Goal: Obtain resource: Download file/media

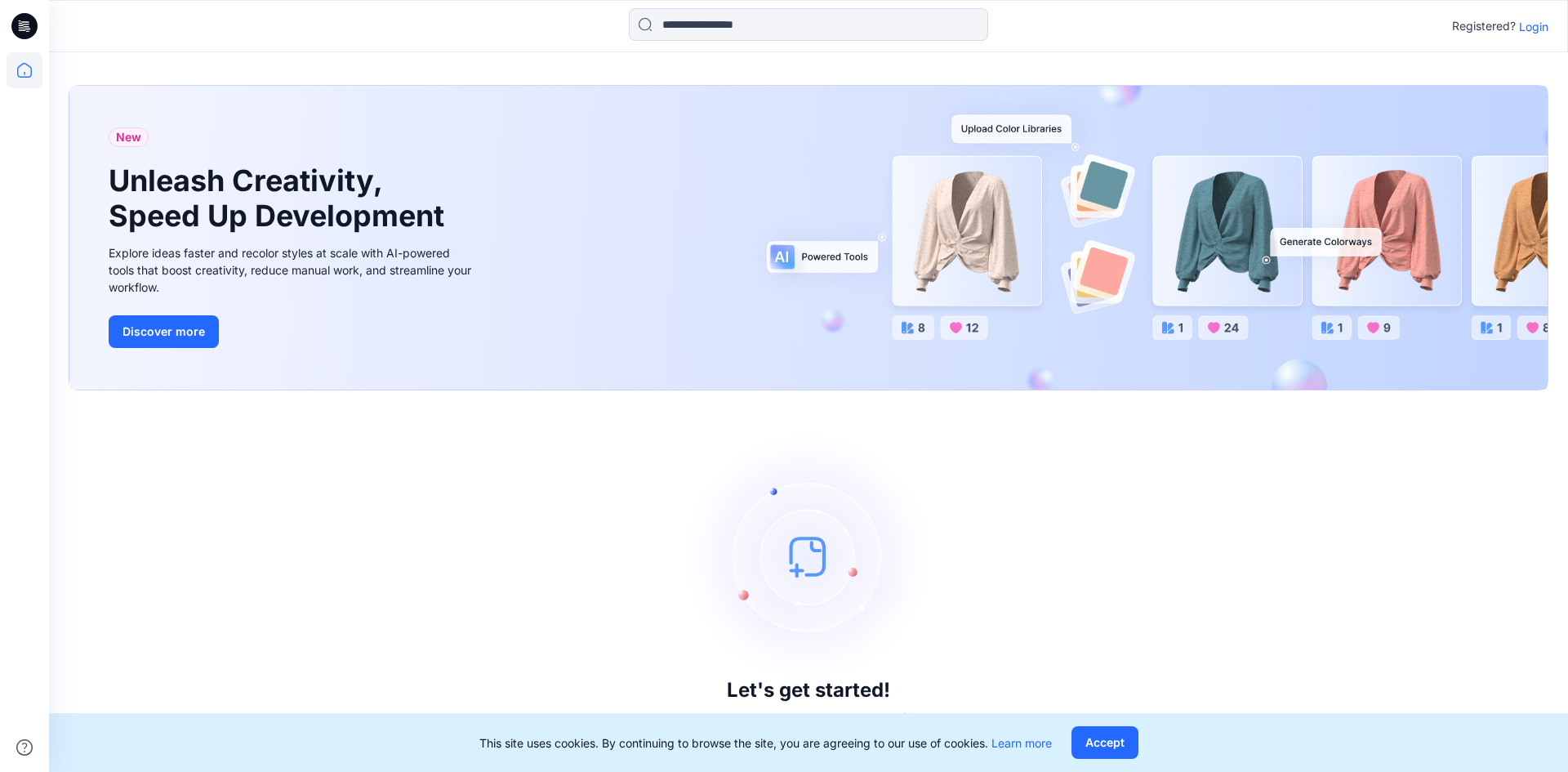
click at [1540, 20] on p "Login" at bounding box center [1534, 27] width 29 height 17
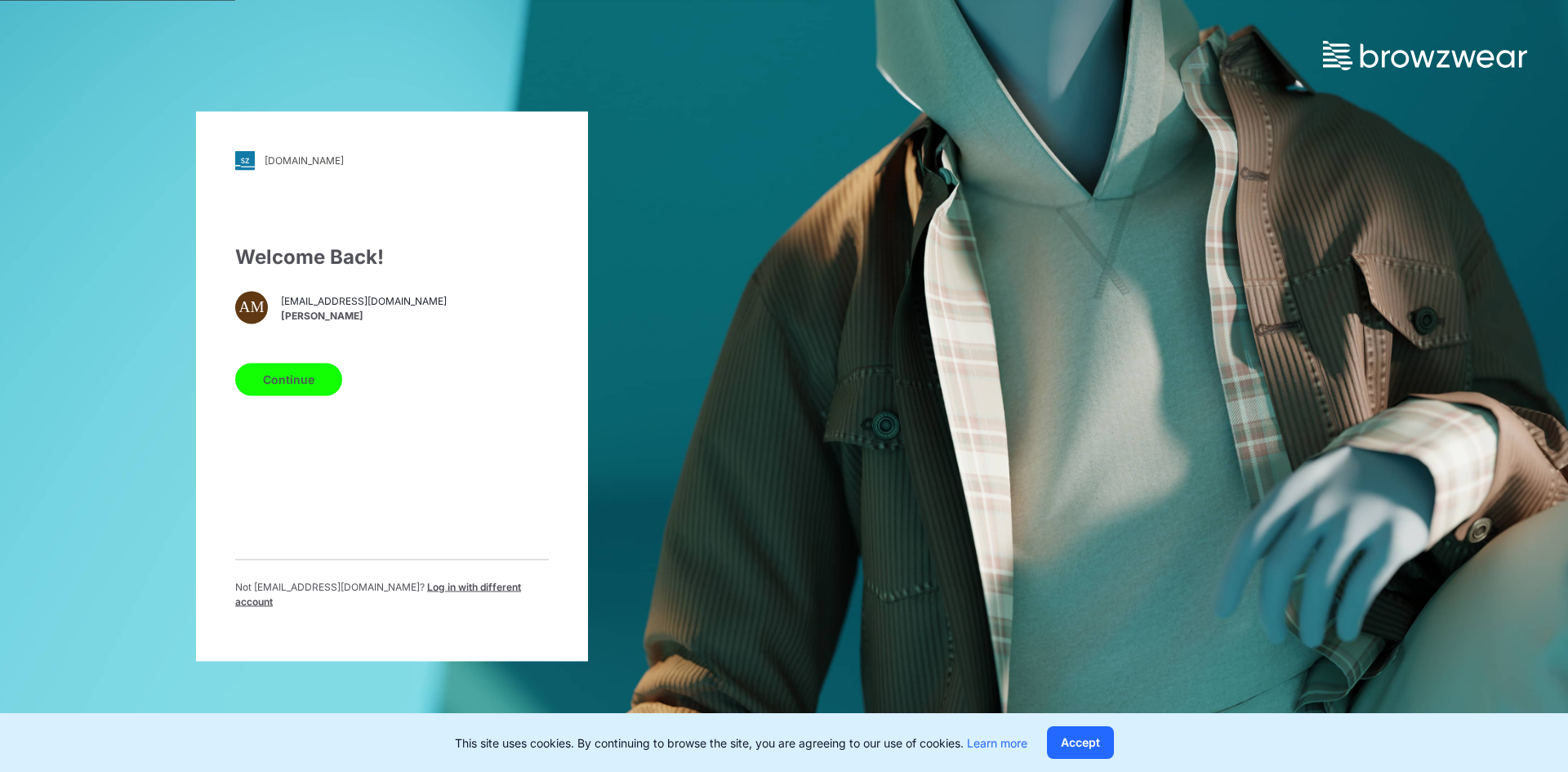
click at [348, 318] on span "[PERSON_NAME]" at bounding box center [363, 316] width 166 height 15
click at [481, 592] on span "Log in with different account" at bounding box center [379, 592] width 286 height 27
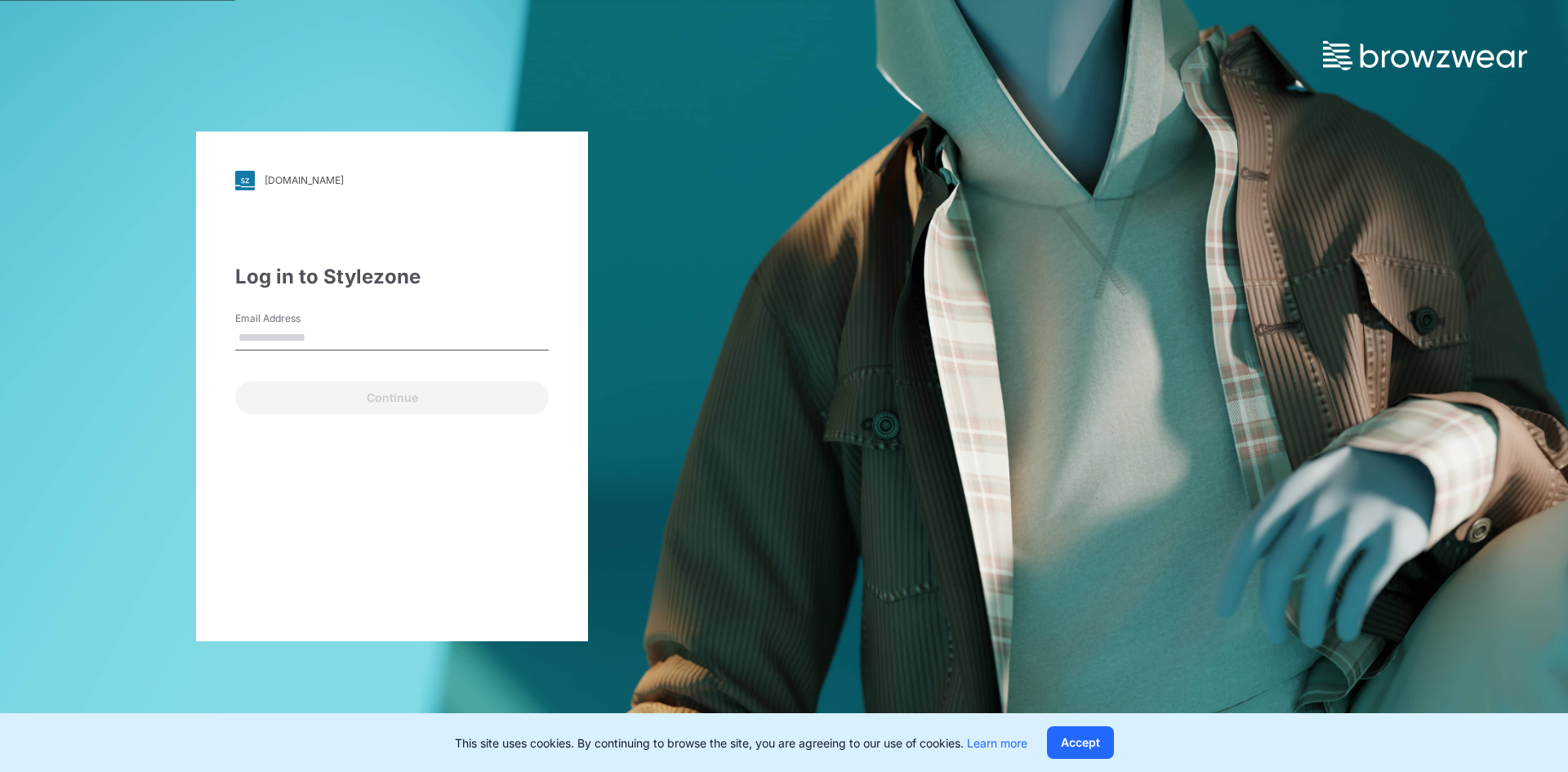
type input "**********"
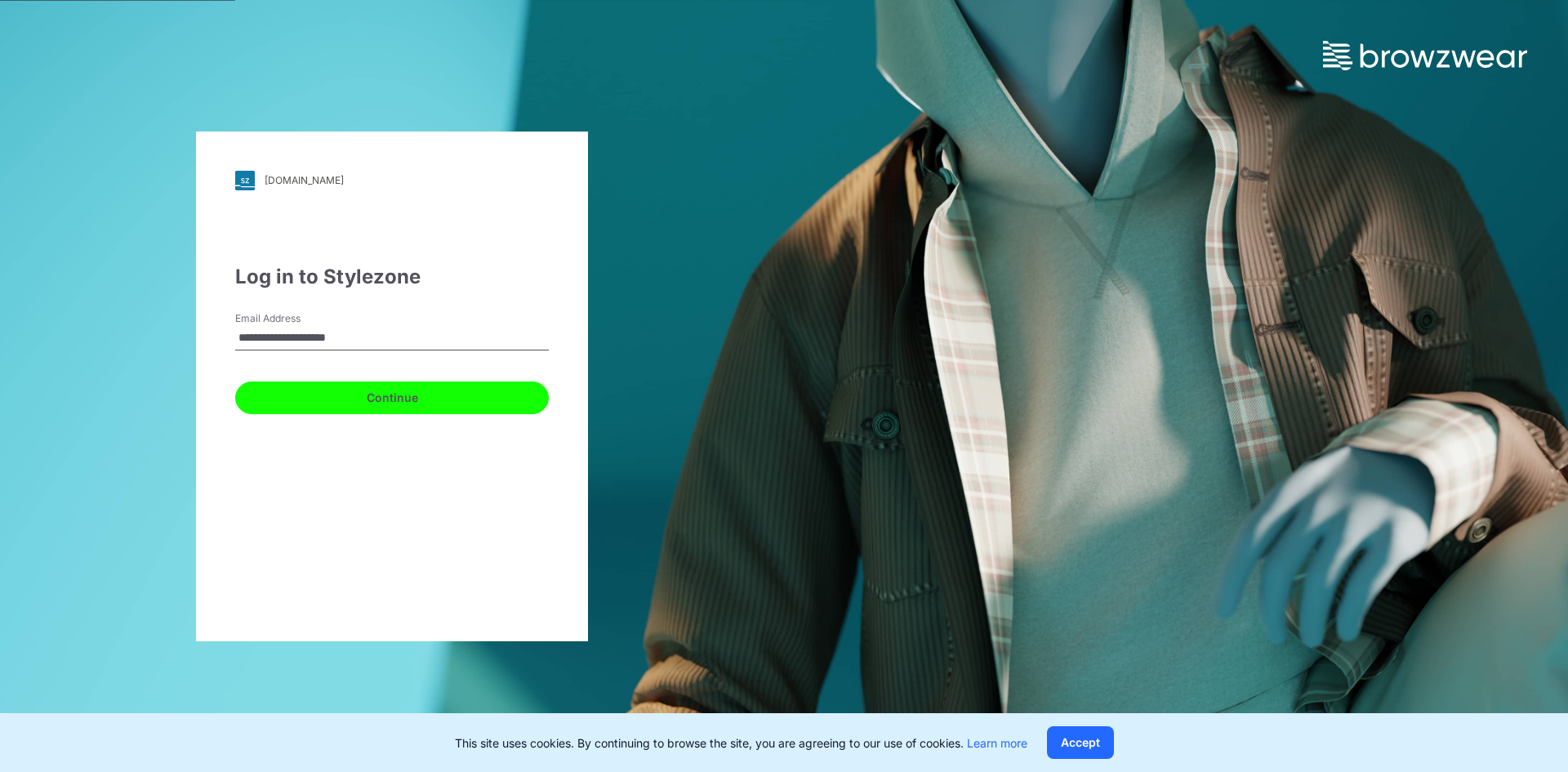
click at [431, 396] on button "Continue" at bounding box center [392, 398] width 314 height 33
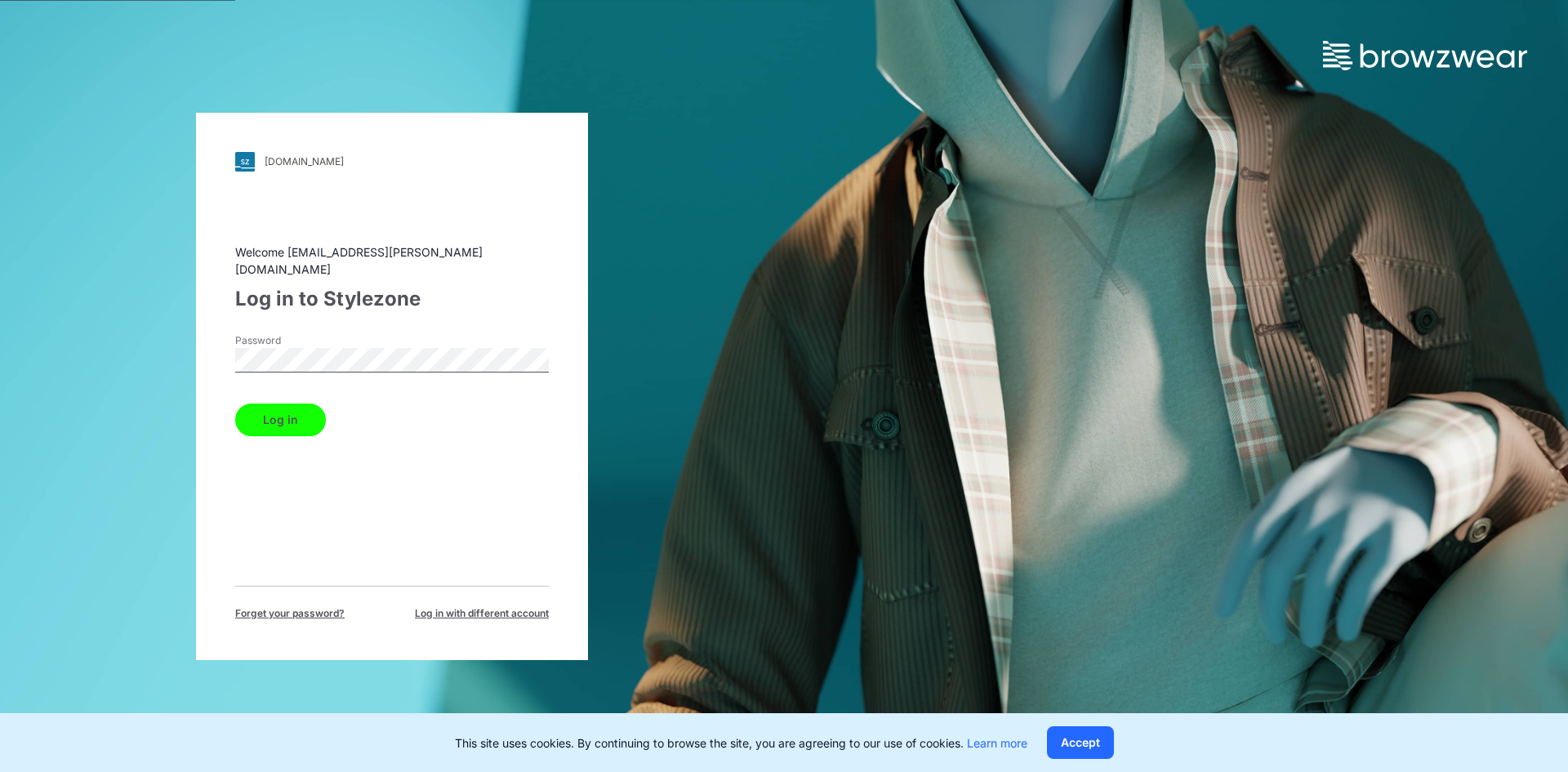
click at [262, 414] on button "Log in" at bounding box center [281, 420] width 91 height 33
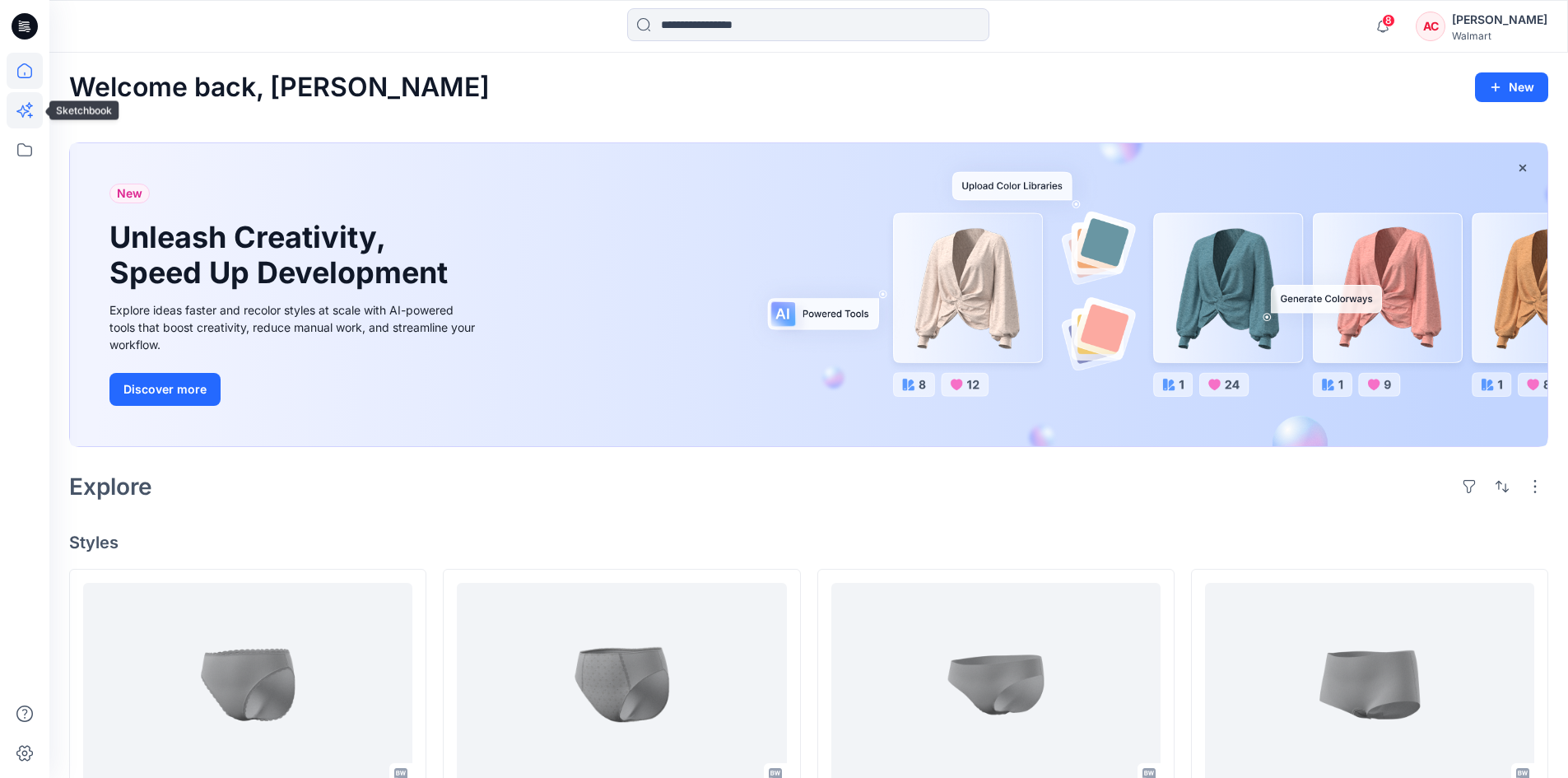
click at [32, 116] on icon at bounding box center [24, 110] width 36 height 36
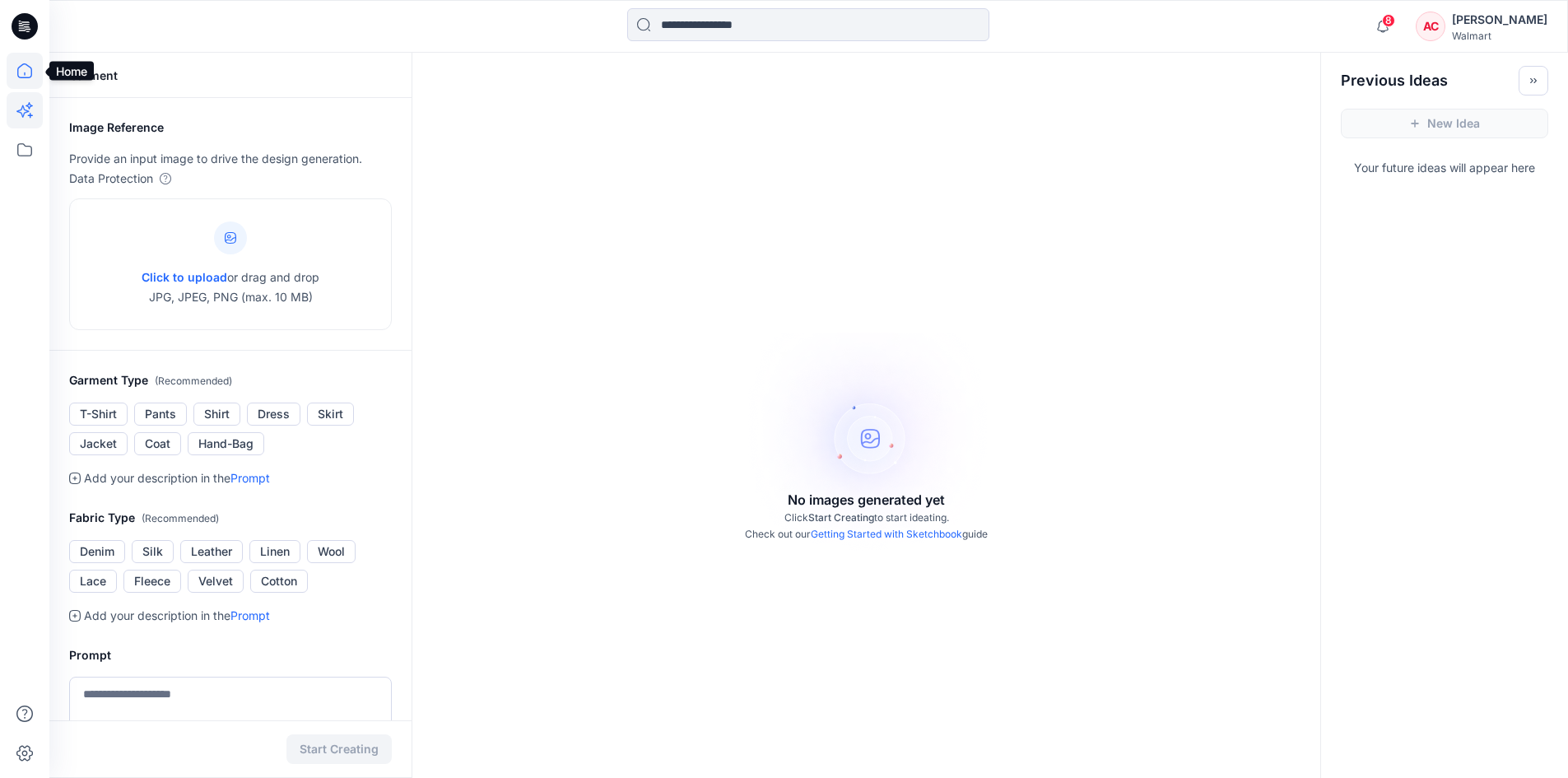
click at [23, 83] on icon at bounding box center [24, 70] width 36 height 36
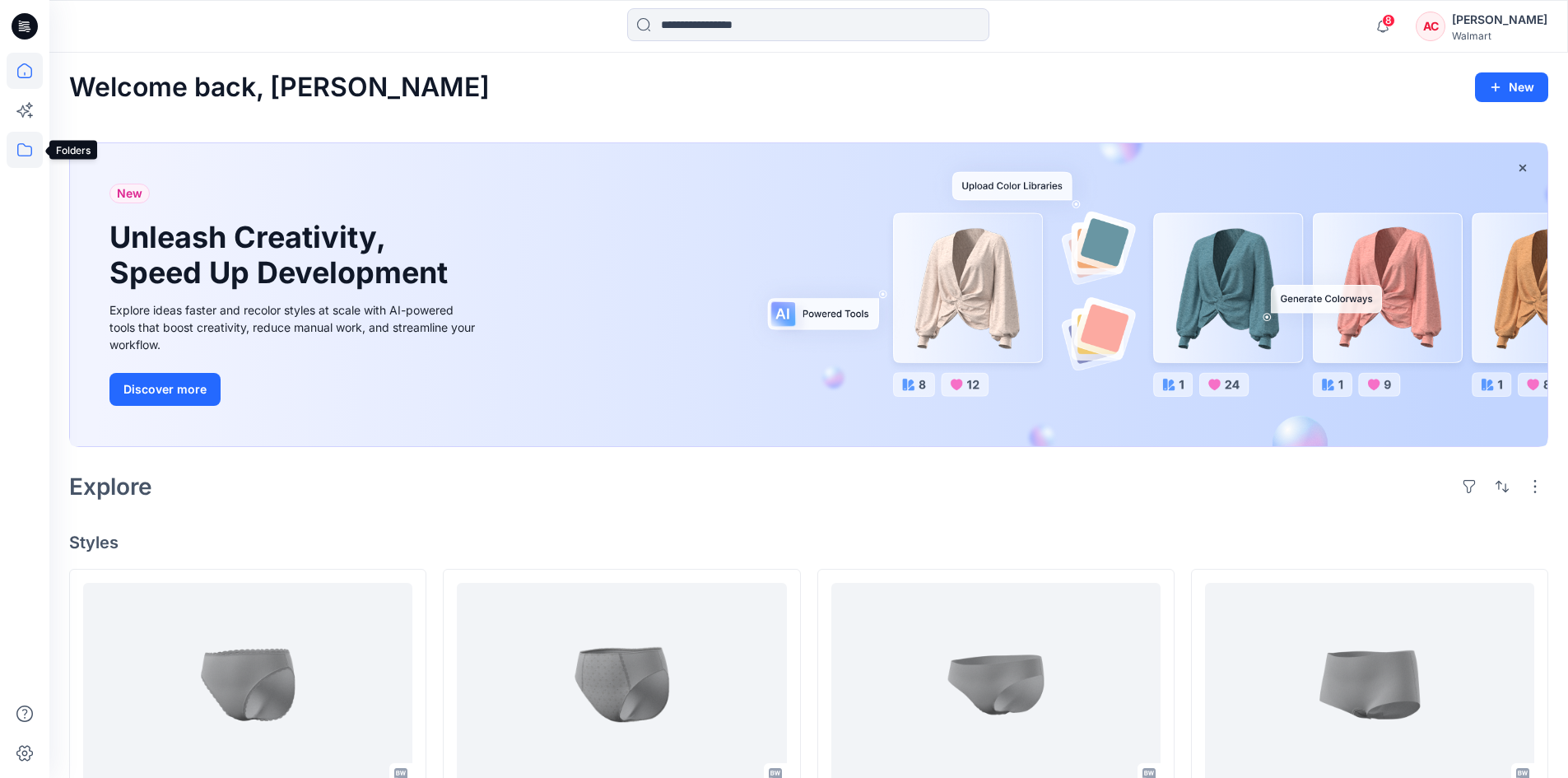
click at [36, 154] on icon at bounding box center [24, 150] width 36 height 36
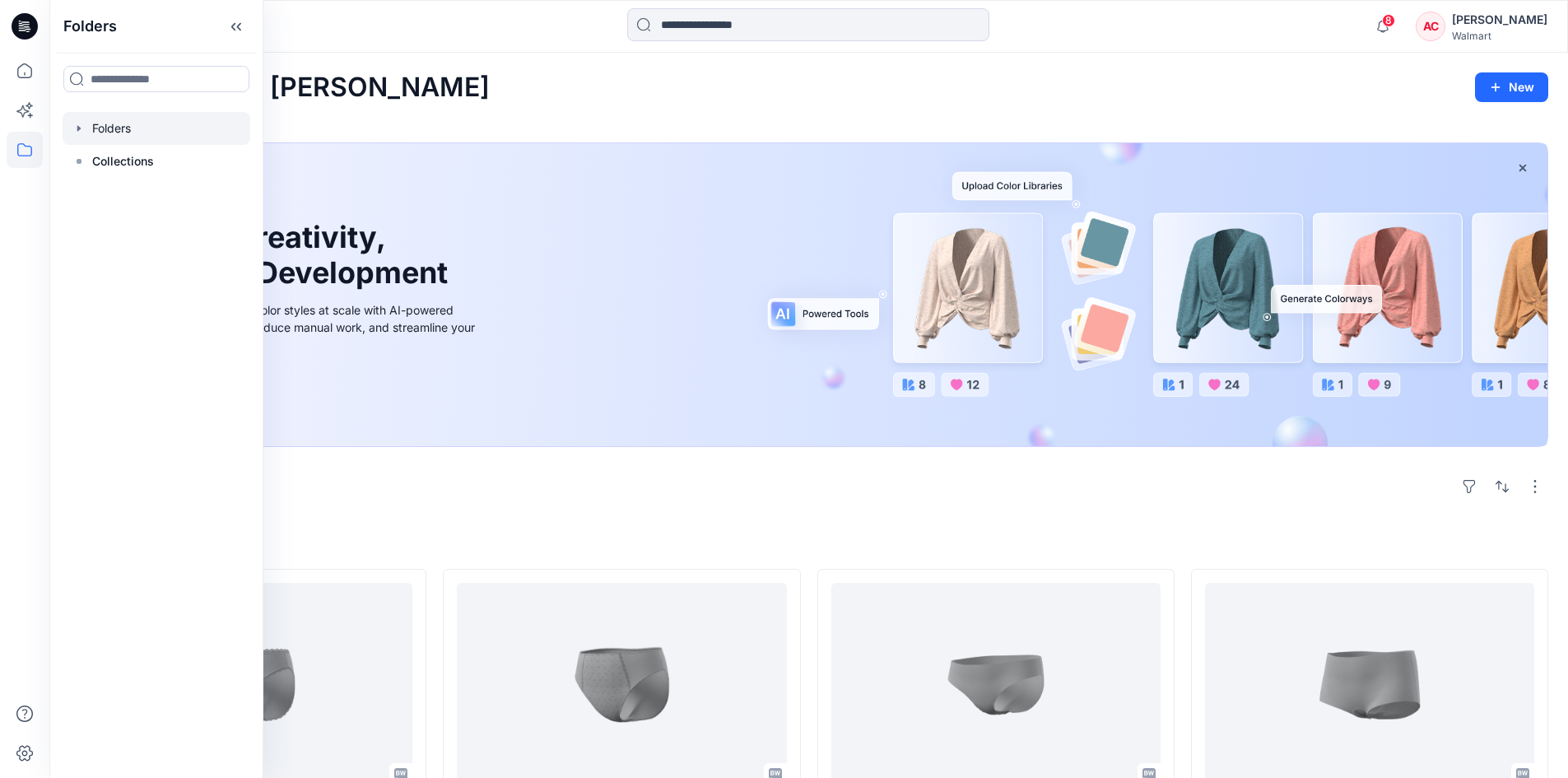
click at [108, 142] on div at bounding box center [156, 128] width 188 height 33
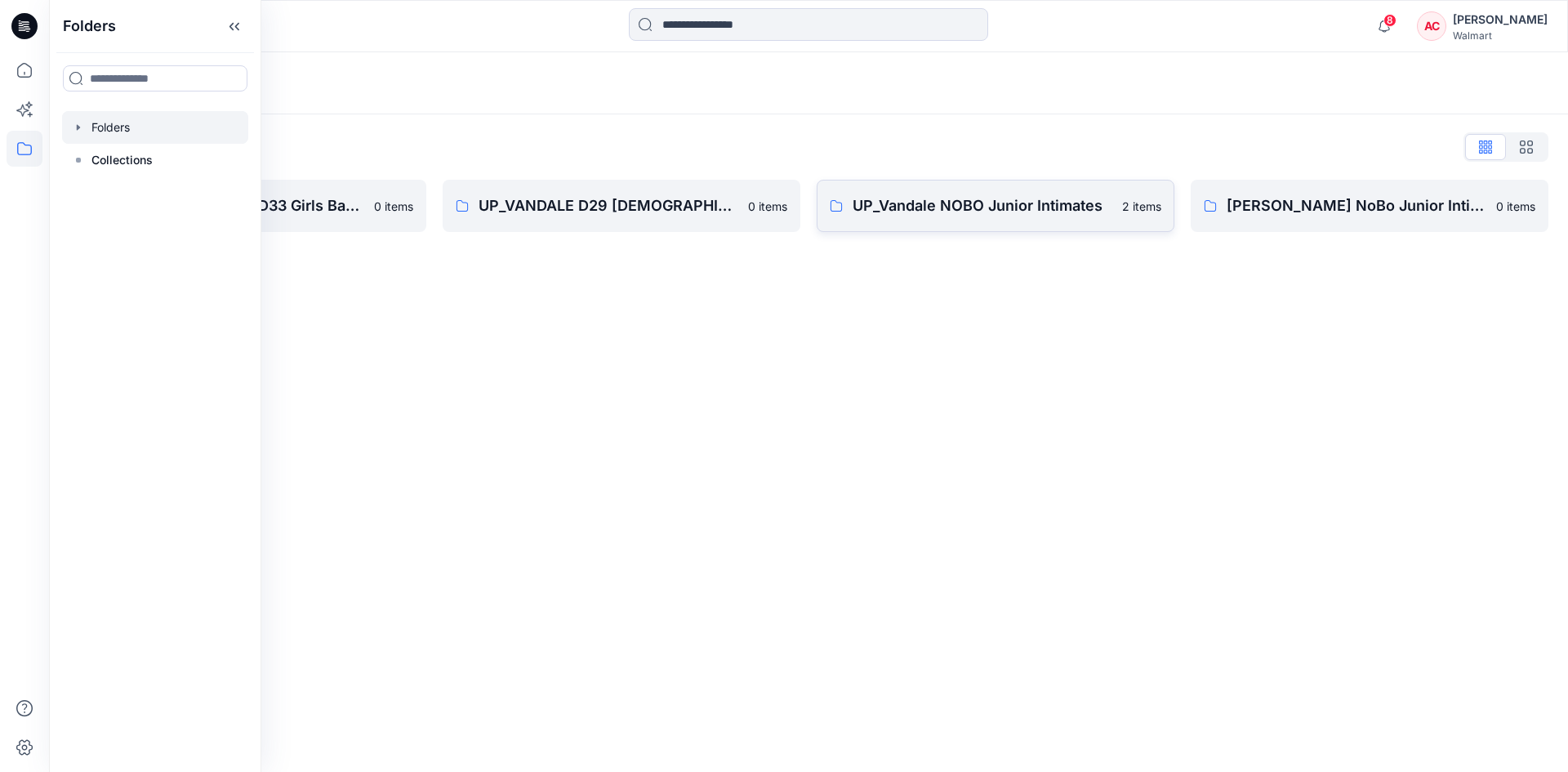
click at [932, 195] on p "UP_Vandale NOBO Junior Intimates" at bounding box center [982, 205] width 259 height 23
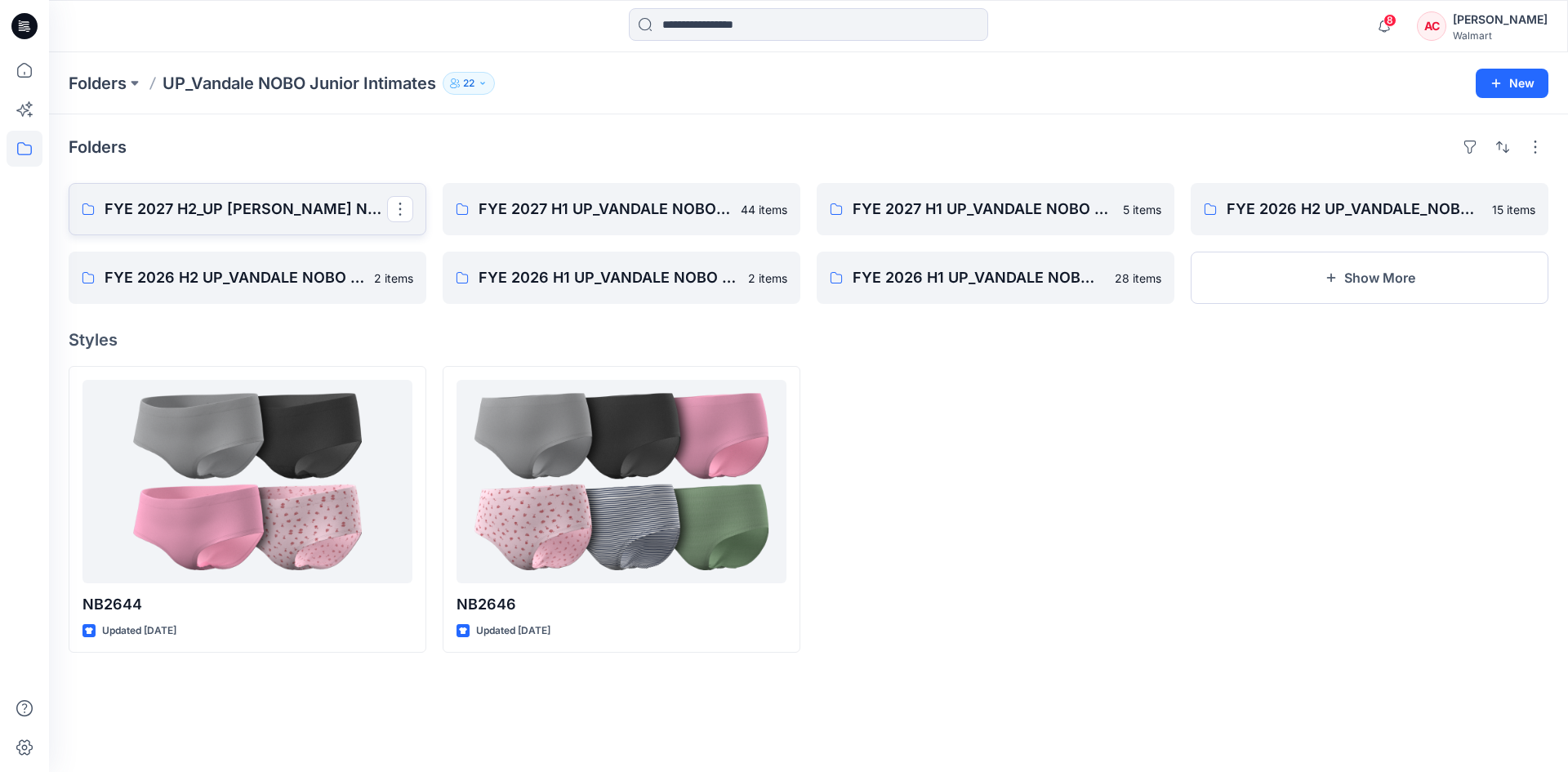
click at [296, 220] on link "FYE 2027 H2_UP [PERSON_NAME] NOBO PANTIES" at bounding box center [248, 209] width 358 height 52
click at [942, 204] on p "FYE 2027 H1 UP_VANDALE NOBO BRAS" at bounding box center [994, 209] width 282 height 23
click at [596, 288] on p "FYE 2026 H1 UP_VANDALE NOBO BRAS" at bounding box center [620, 277] width 282 height 23
click at [279, 283] on p "FYE 2026 H2 UP_VANDALE NOBO BRAS" at bounding box center [246, 277] width 282 height 23
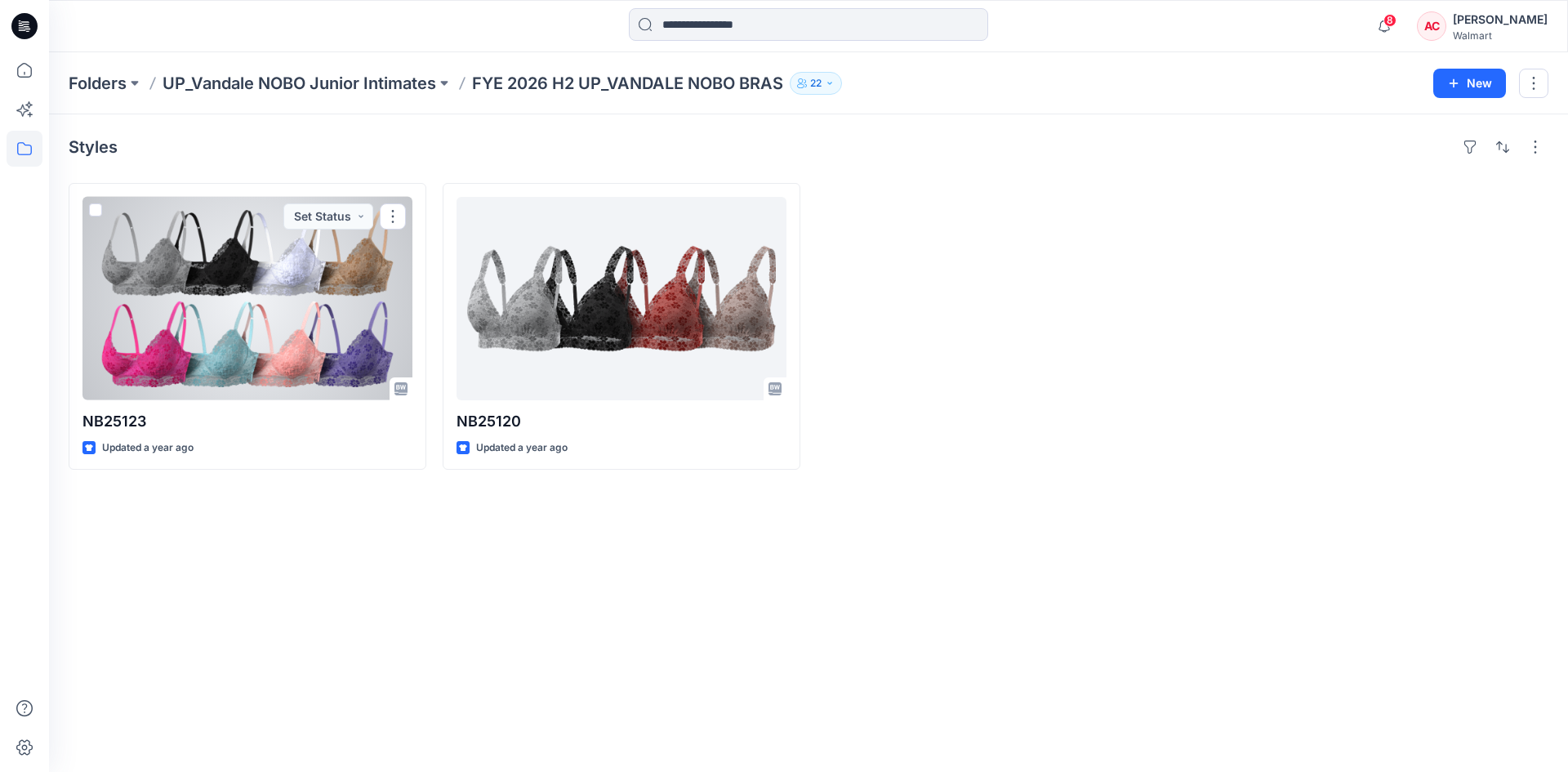
click at [279, 283] on div at bounding box center [248, 299] width 330 height 204
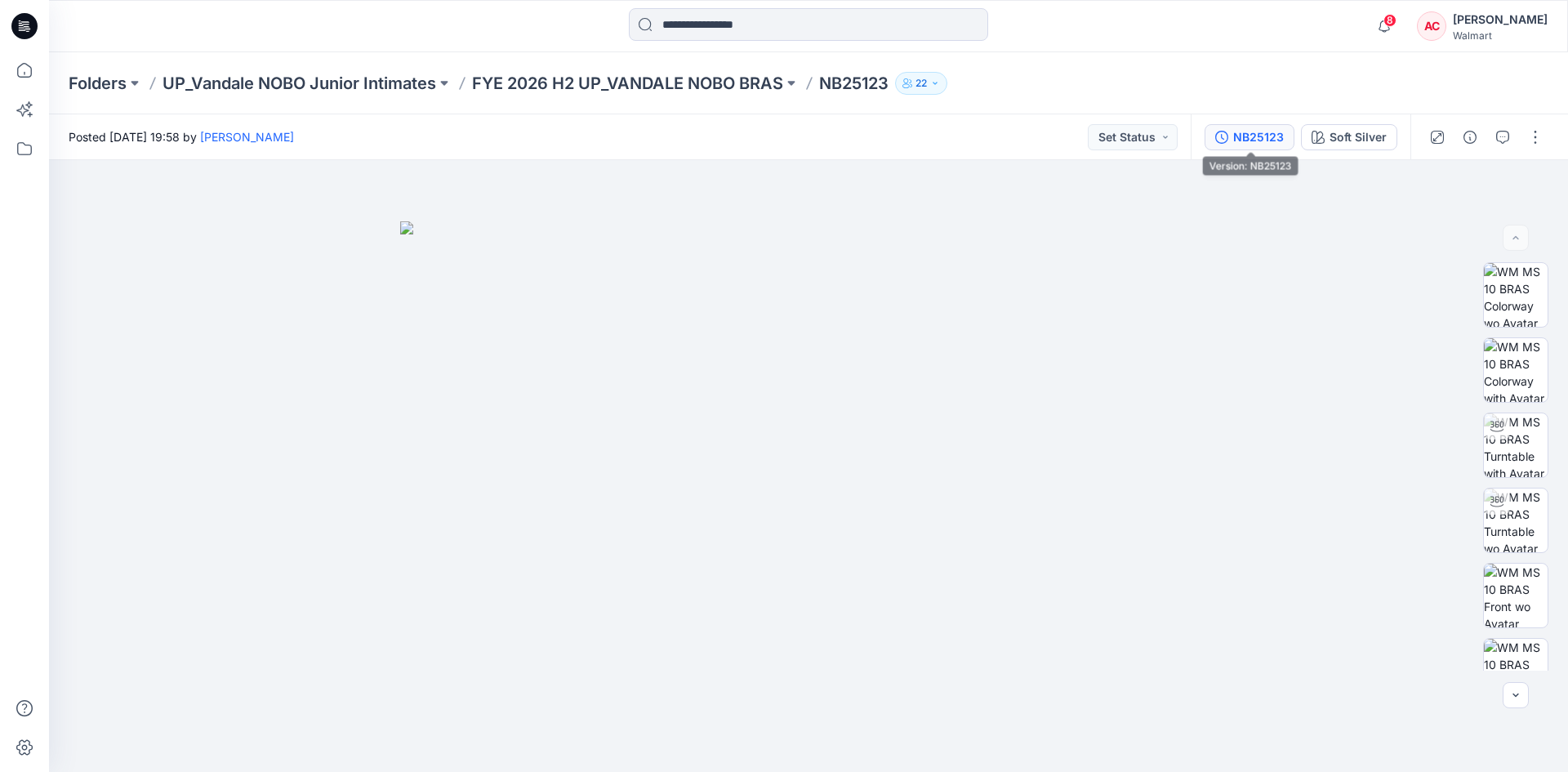
click at [1262, 141] on div "NB25123" at bounding box center [1258, 138] width 50 height 18
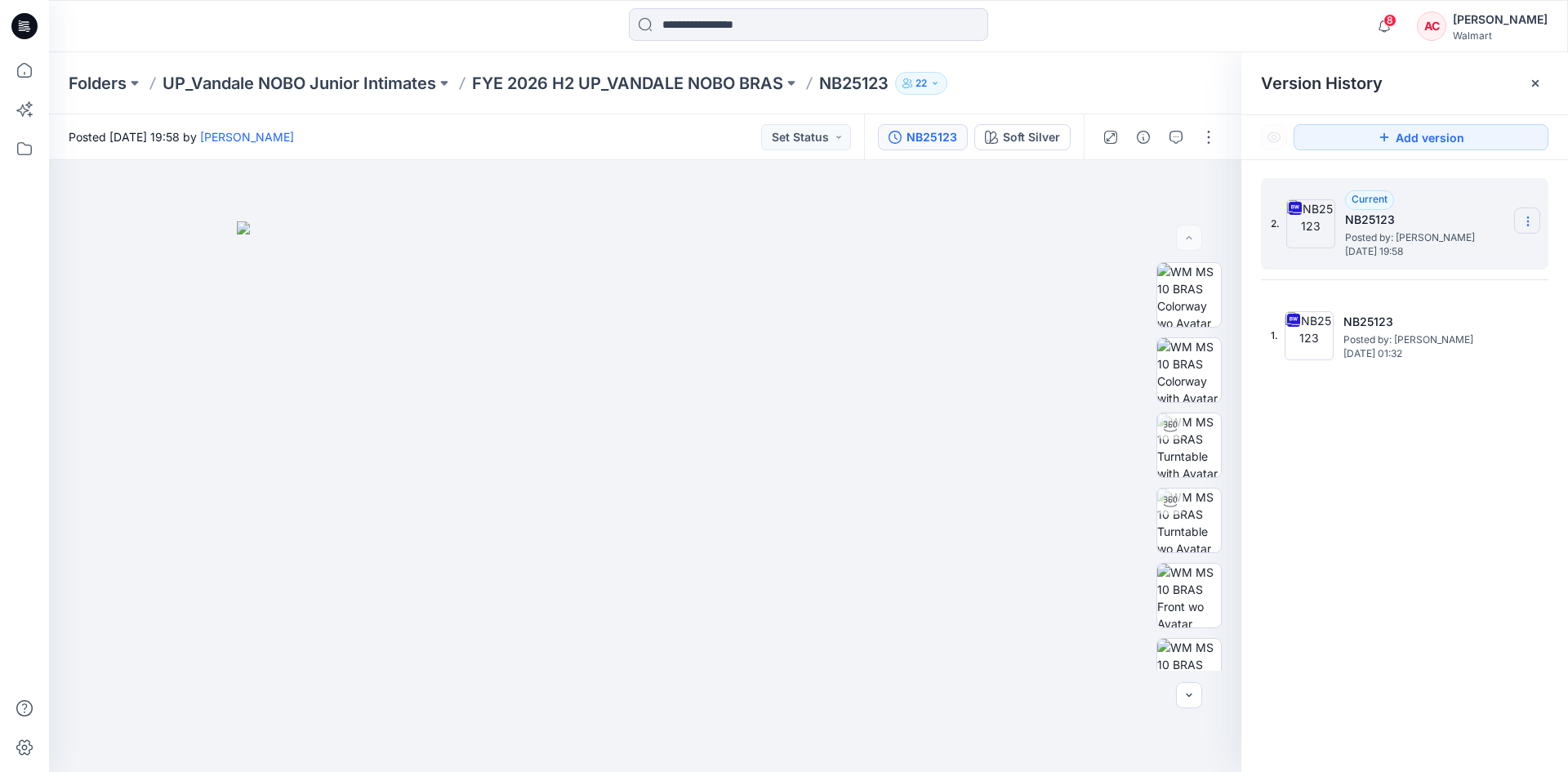
click at [1523, 223] on icon at bounding box center [1528, 221] width 13 height 13
click at [1483, 261] on span "Download Source BW File" at bounding box center [1446, 252] width 138 height 19
click at [574, 85] on p "FYE 2026 H2 UP_VANDALE NOBO BRAS" at bounding box center [627, 83] width 311 height 23
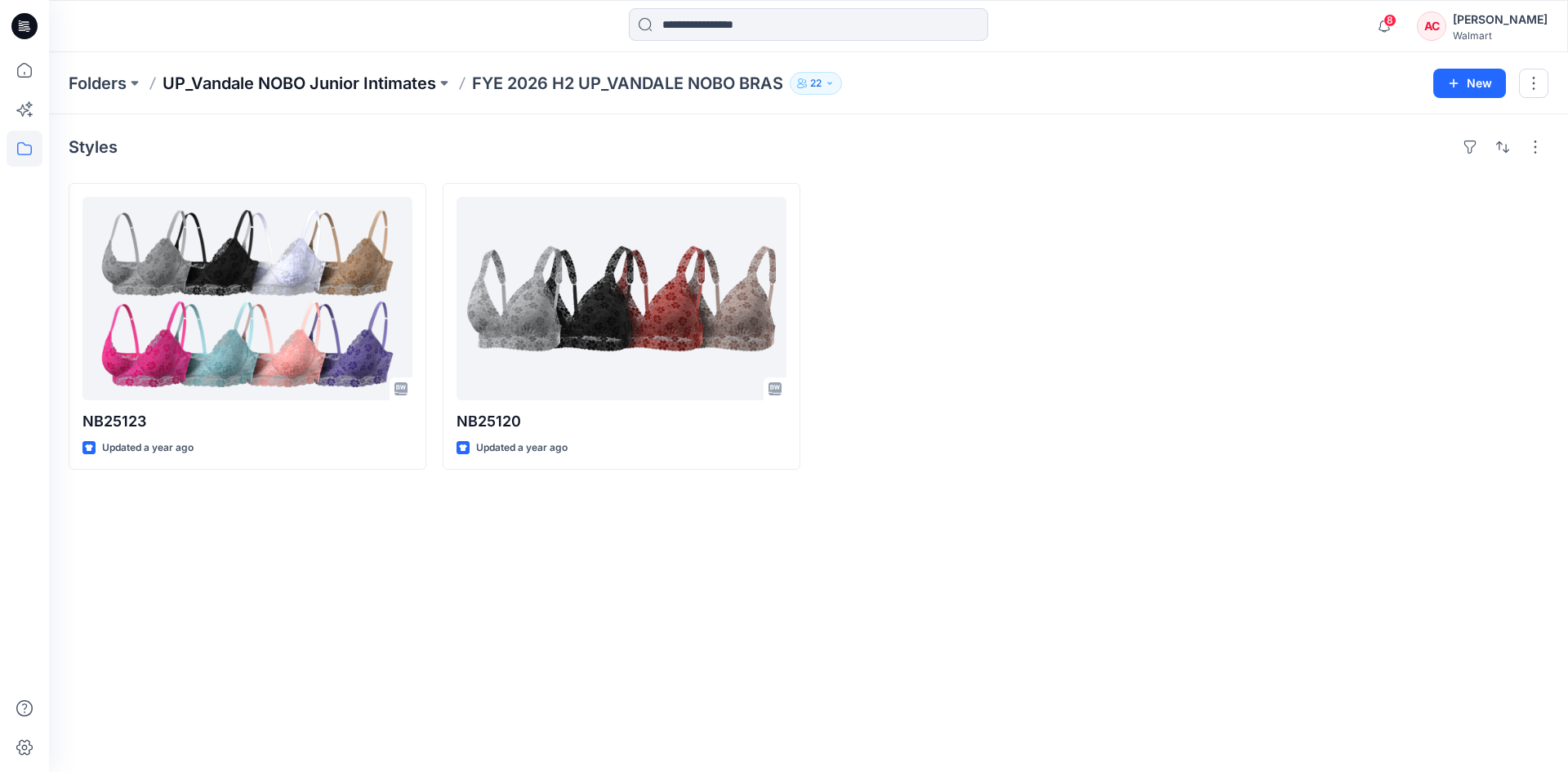
click at [397, 85] on p "UP_Vandale NOBO Junior Intimates" at bounding box center [299, 83] width 273 height 23
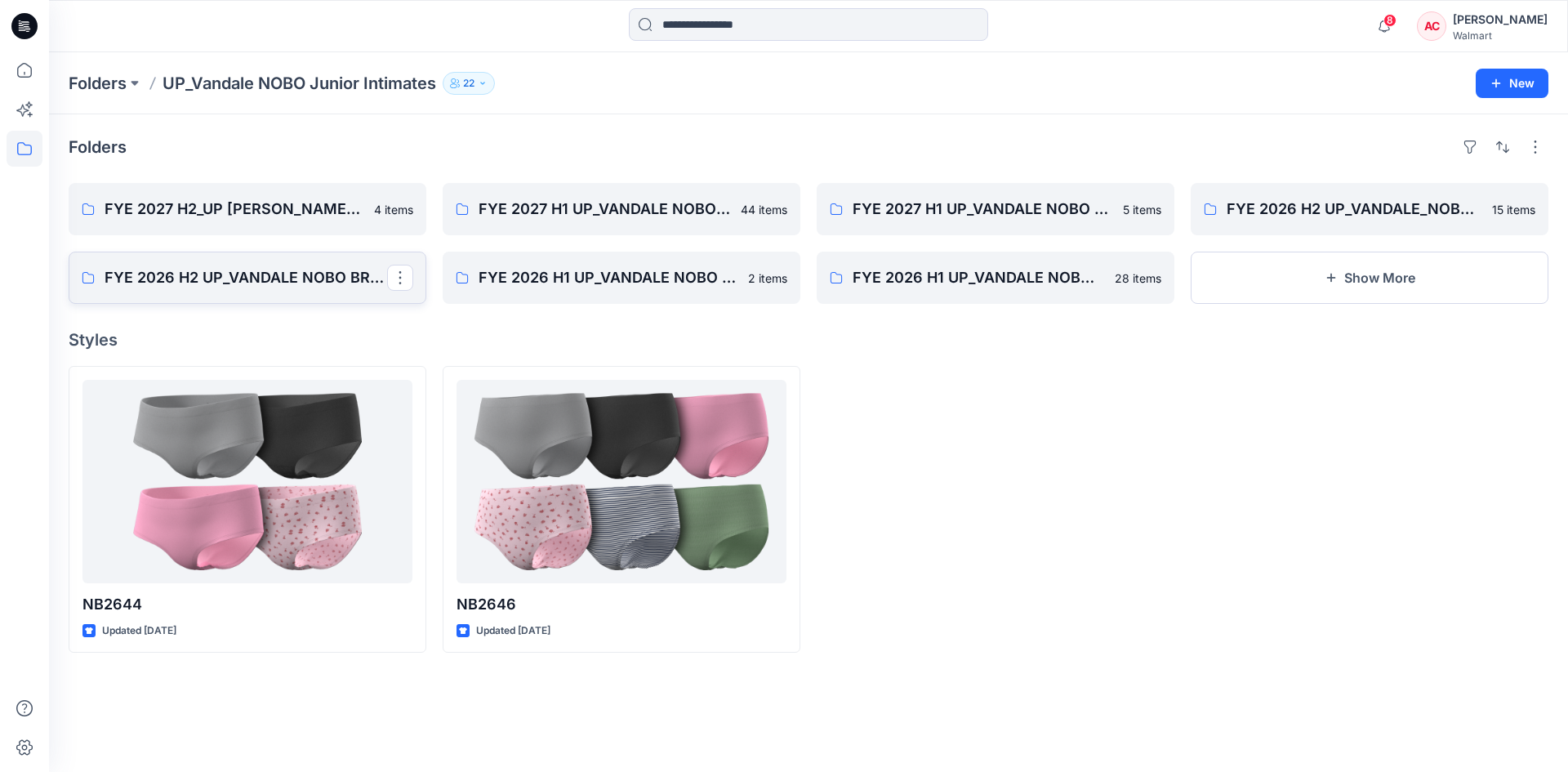
click at [191, 269] on p "FYE 2026 H2 UP_VANDALE NOBO BRAS" at bounding box center [246, 277] width 282 height 23
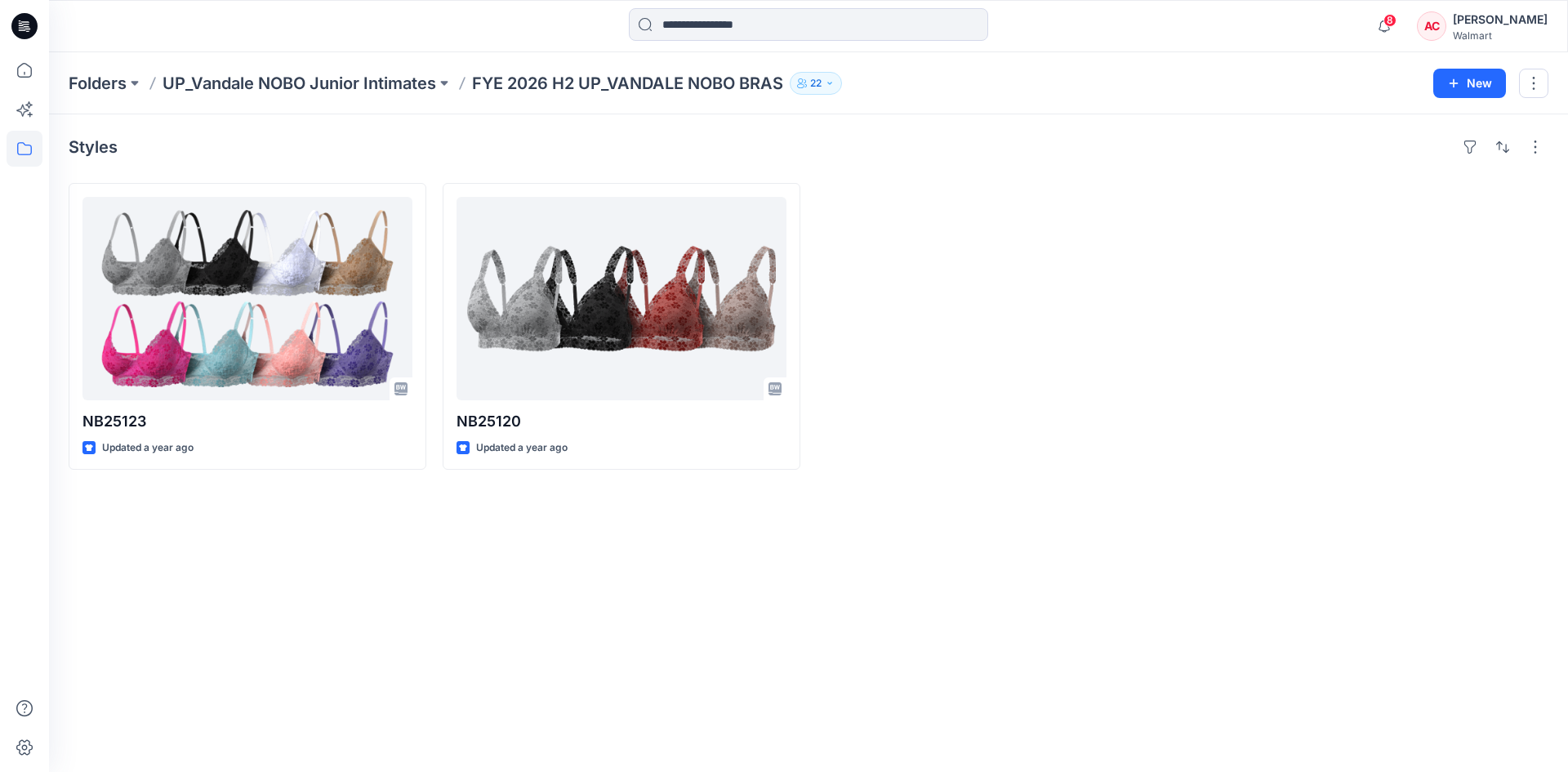
click at [534, 83] on p "FYE 2026 H2 UP_VANDALE NOBO BRAS" at bounding box center [627, 83] width 311 height 23
click at [379, 79] on p "UP_Vandale NOBO Junior Intimates" at bounding box center [299, 83] width 273 height 23
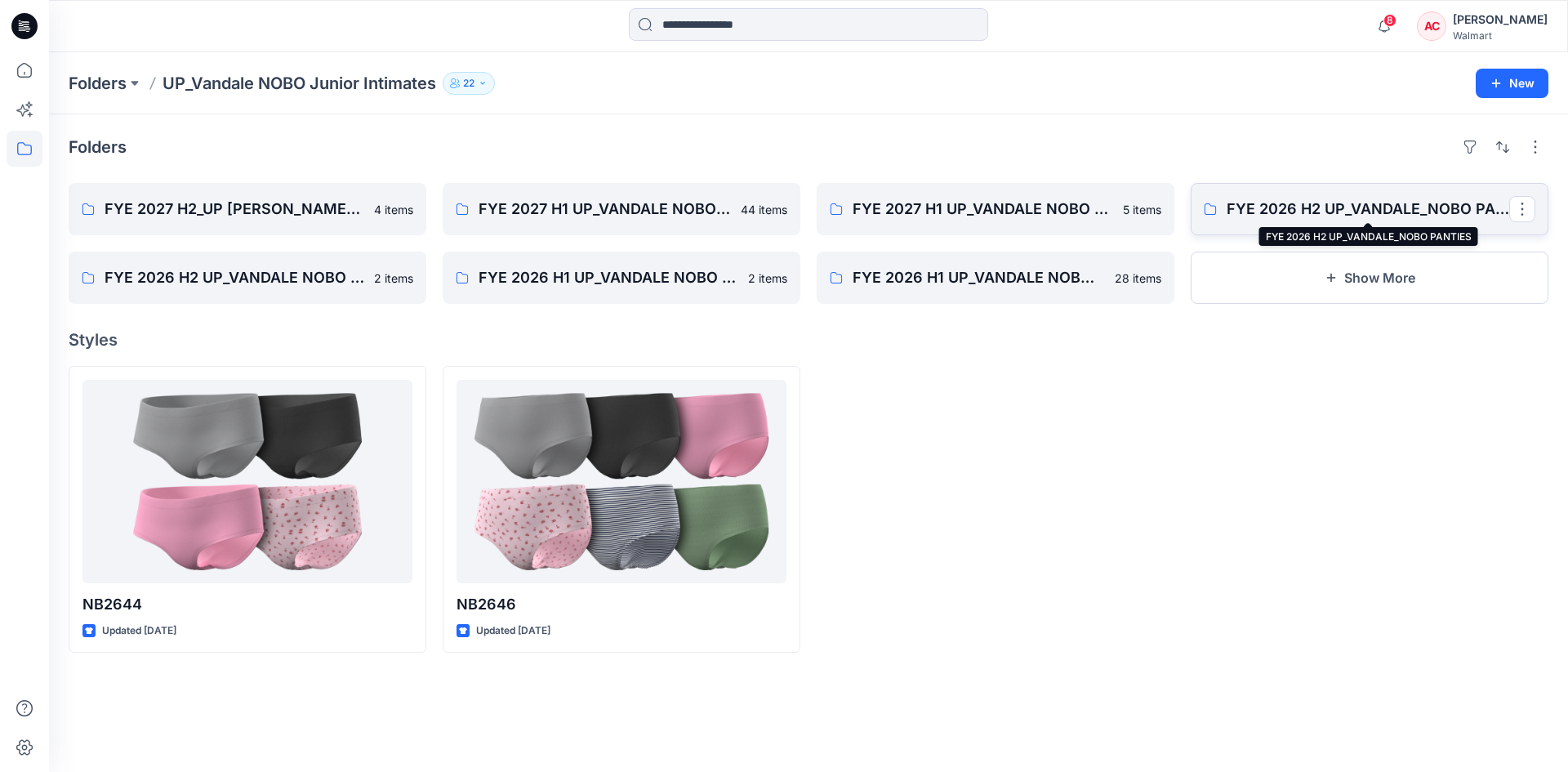
click at [1259, 204] on p "FYE 2026 H2 UP_VANDALE_NOBO PANTIES" at bounding box center [1368, 209] width 282 height 23
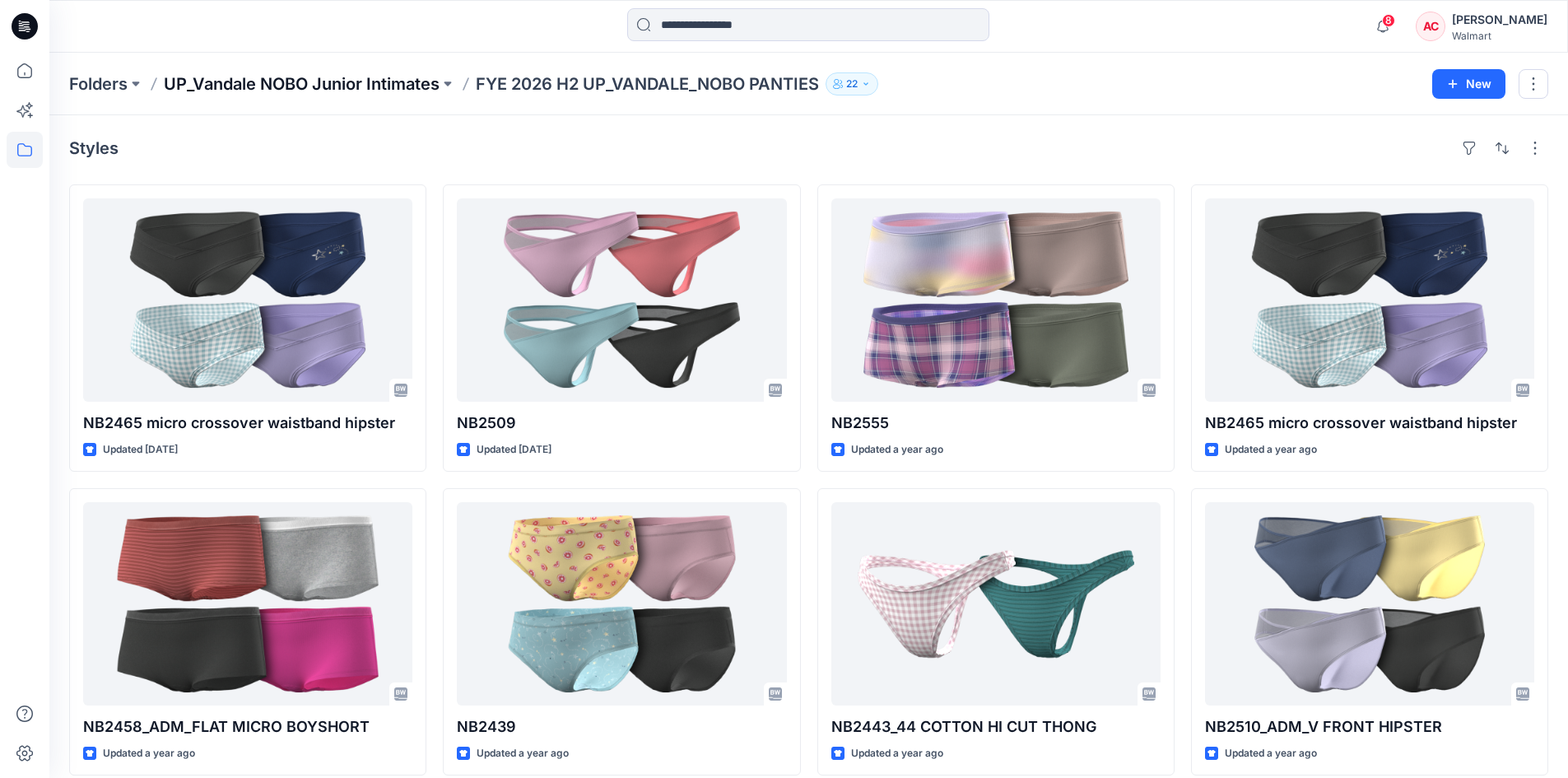
click at [400, 82] on p "UP_Vandale NOBO Junior Intimates" at bounding box center [301, 83] width 275 height 23
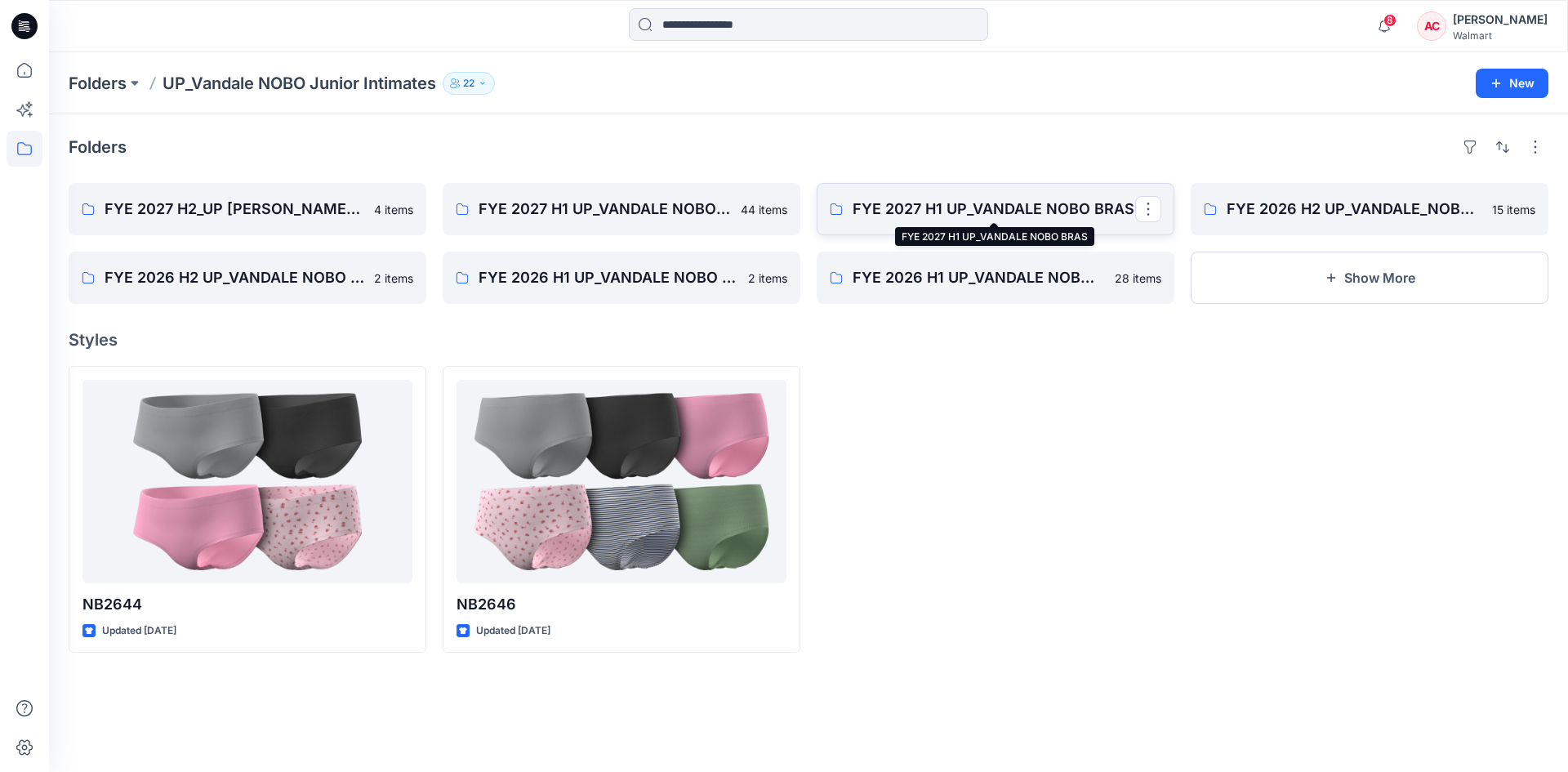
click at [949, 212] on p "FYE 2027 H1 UP_VANDALE NOBO BRAS" at bounding box center [994, 209] width 282 height 23
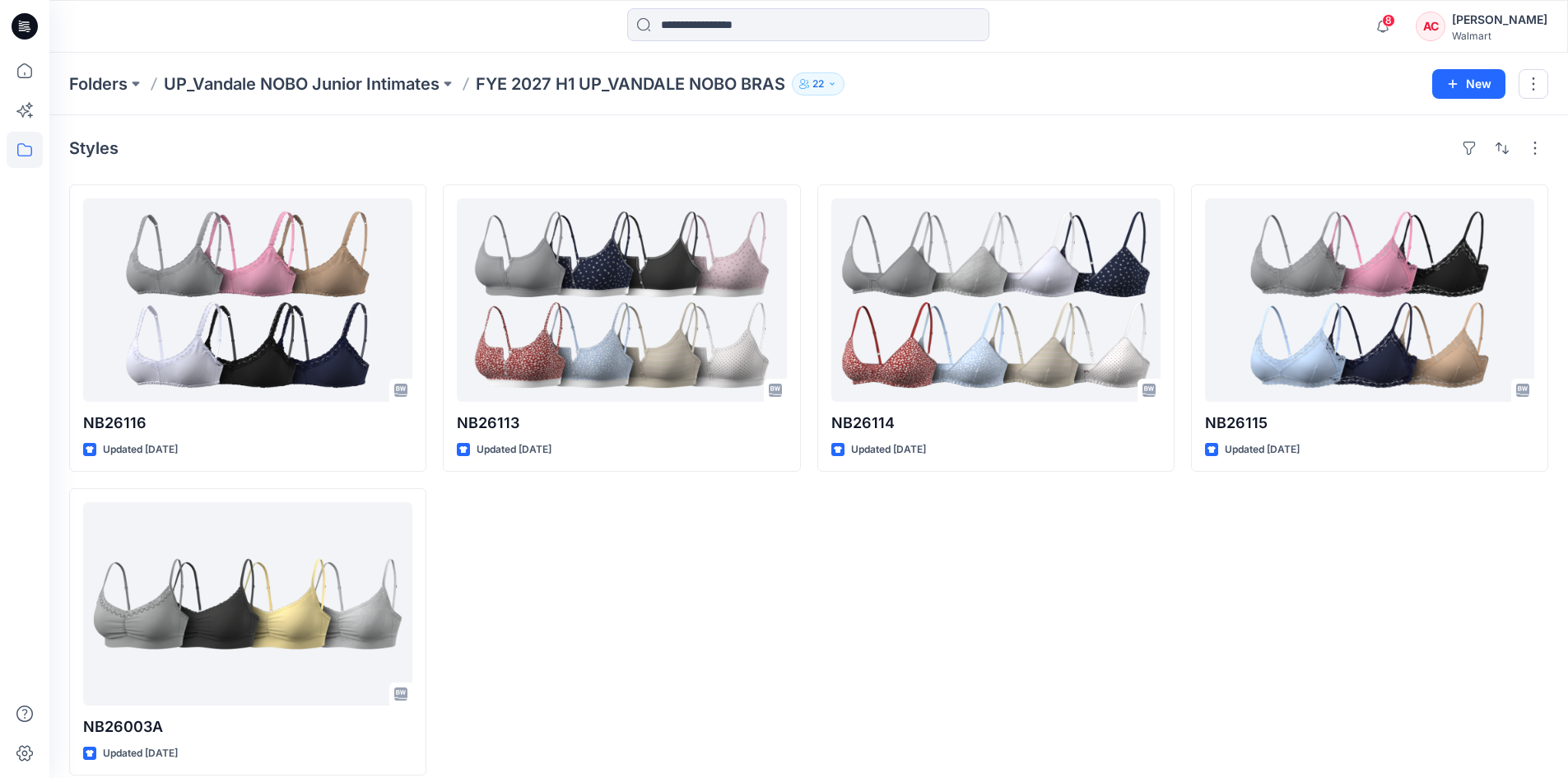
click at [530, 72] on p "FYE 2027 H1 UP_VANDALE NOBO BRAS" at bounding box center [630, 83] width 310 height 23
click at [533, 81] on p "FYE 2027 H1 UP_VANDALE NOBO BRAS" at bounding box center [630, 83] width 310 height 23
click at [394, 82] on p "UP_Vandale NOBO Junior Intimates" at bounding box center [301, 83] width 275 height 23
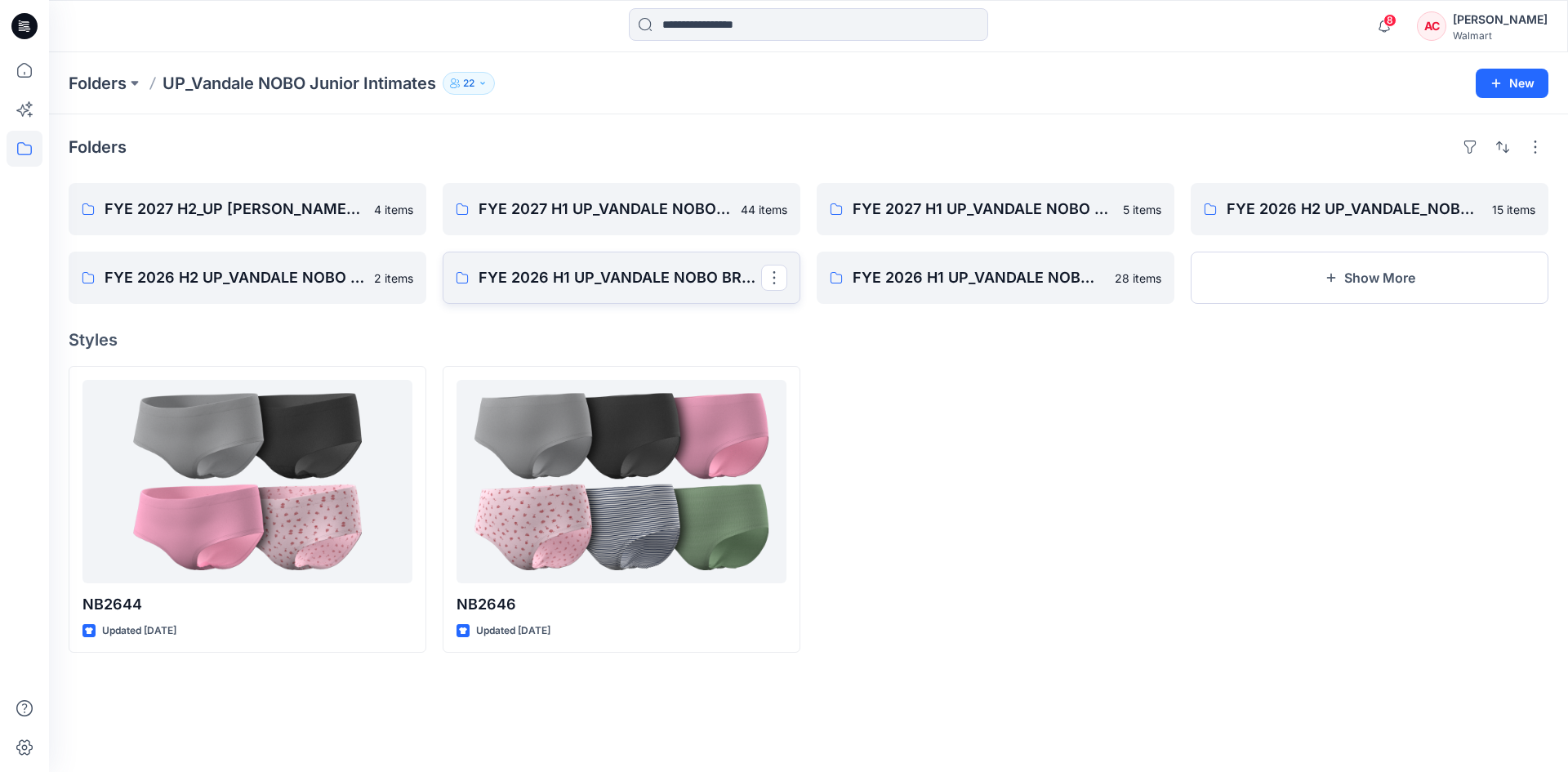
click at [706, 264] on link "FYE 2026 H1 UP_VANDALE NOBO BRAS" at bounding box center [622, 277] width 358 height 52
click at [985, 222] on link "FYE 2027 H1 UP_VANDALE NOBO BRAS" at bounding box center [996, 209] width 358 height 52
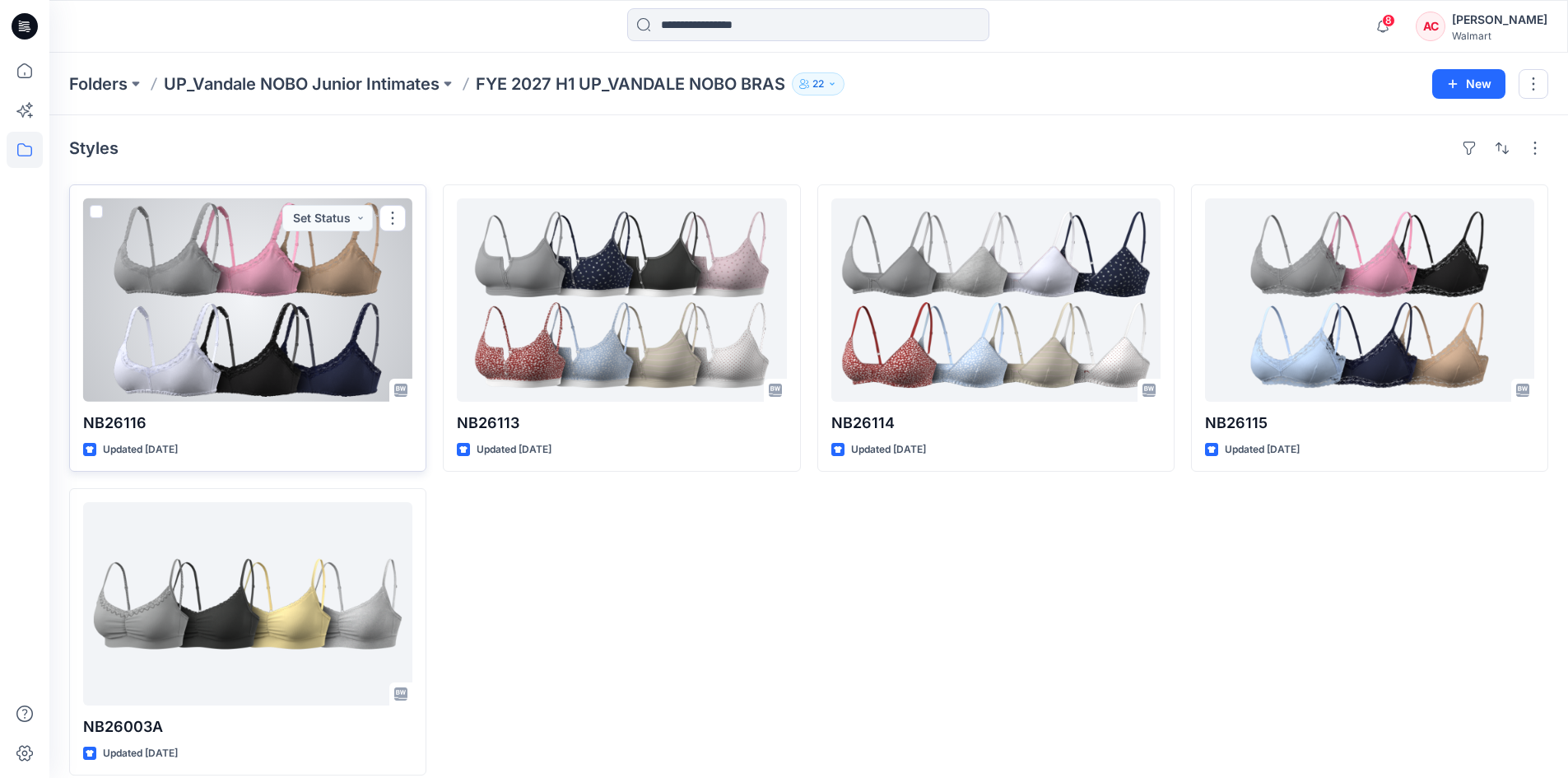
click at [352, 335] on div at bounding box center [248, 300] width 329 height 203
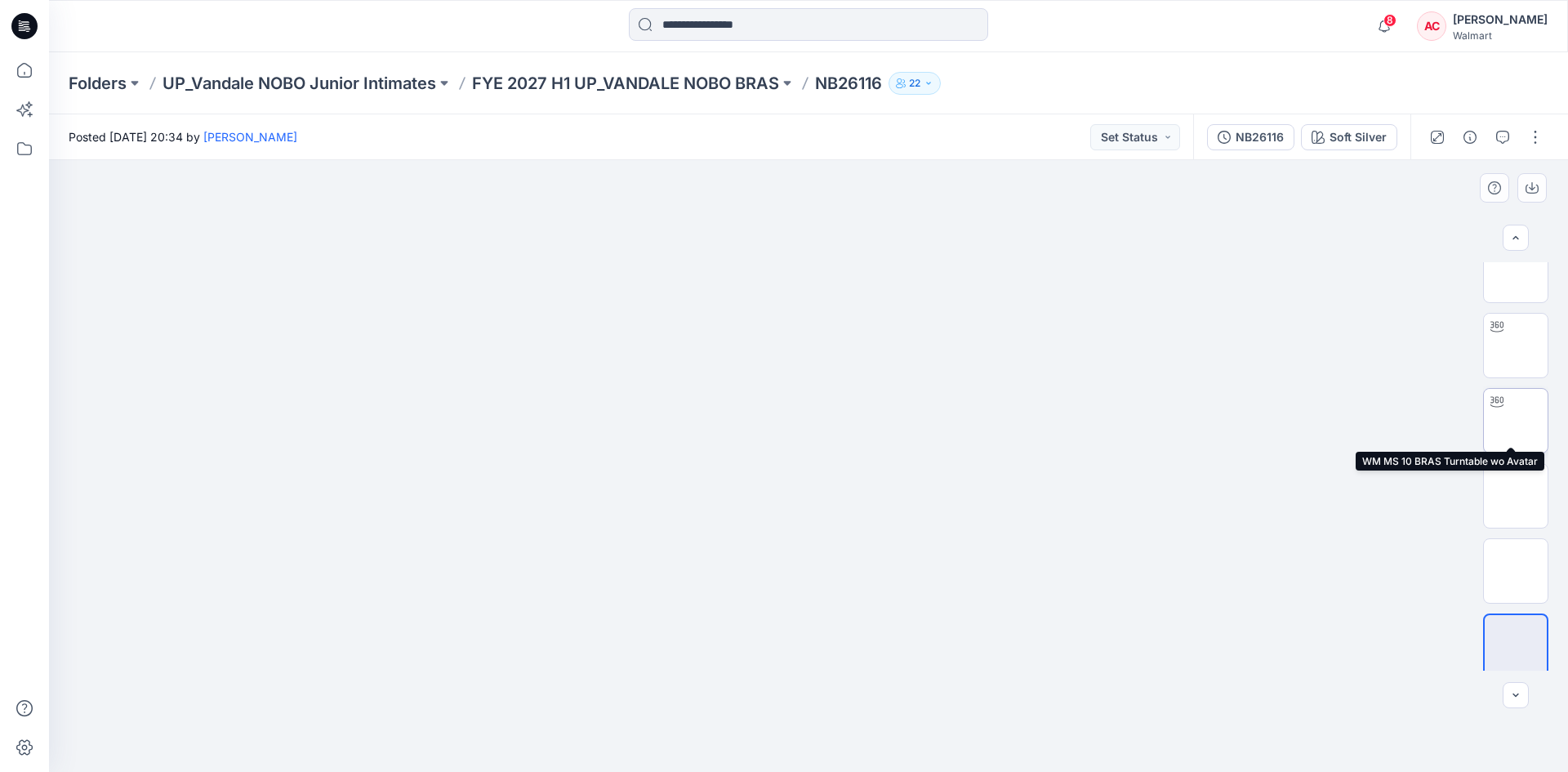
scroll to position [108, 0]
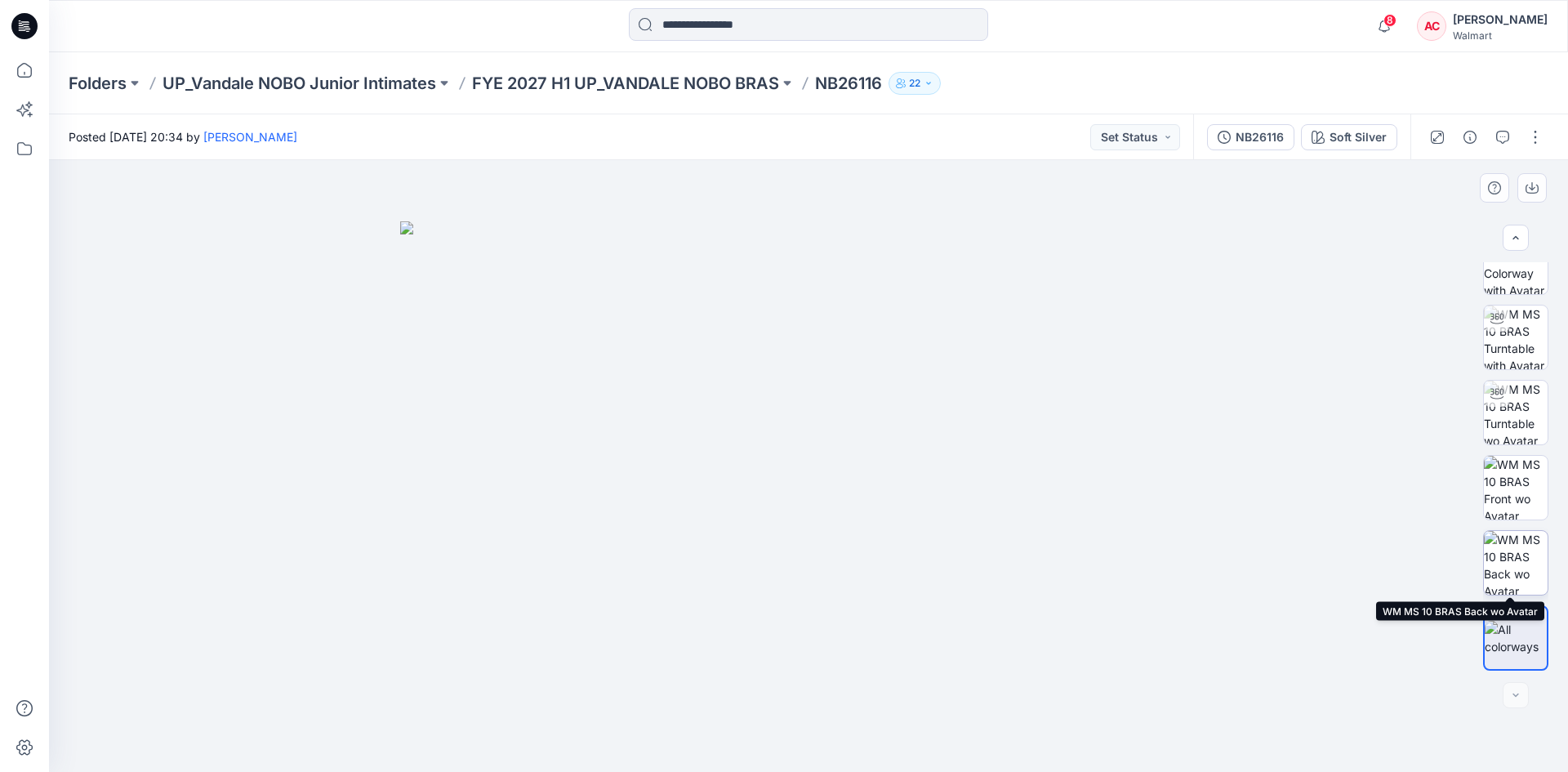
click at [1525, 573] on img at bounding box center [1515, 562] width 63 height 63
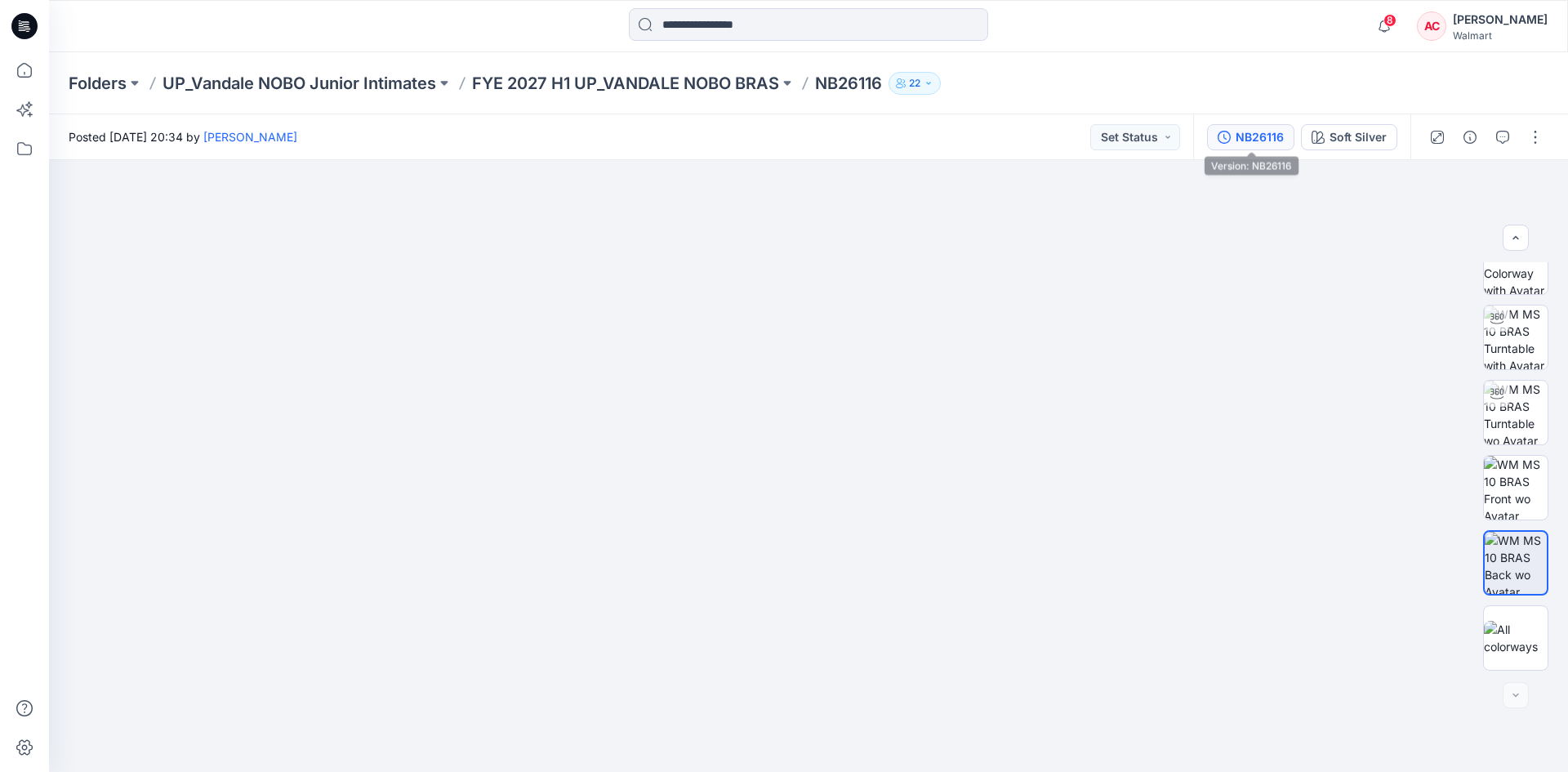
click at [1264, 126] on button "NB26116" at bounding box center [1250, 137] width 87 height 27
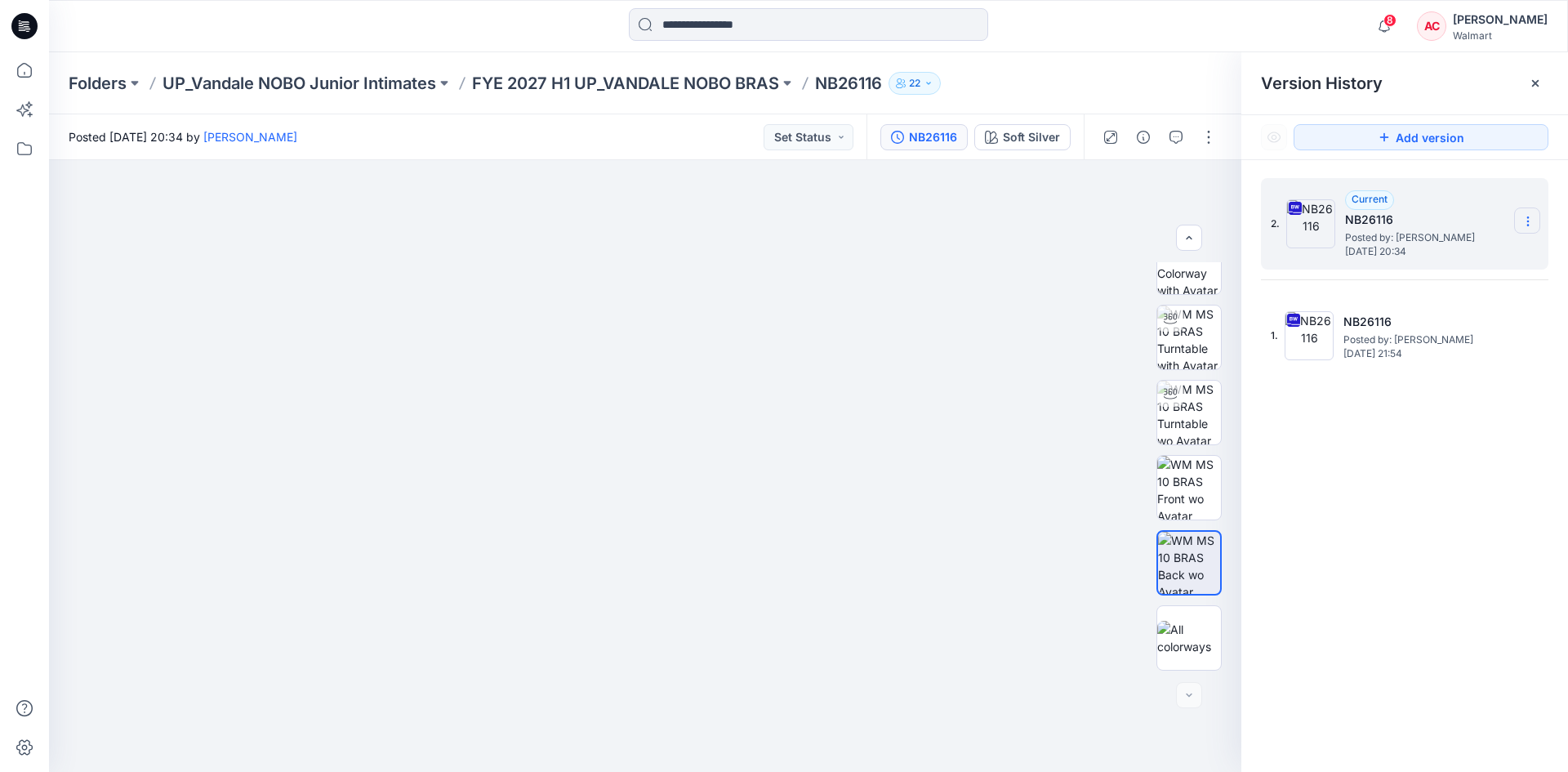
click at [1523, 220] on icon at bounding box center [1528, 221] width 13 height 13
click at [1487, 267] on div "Download Source BW File" at bounding box center [1441, 253] width 190 height 33
